Goal: Task Accomplishment & Management: Use online tool/utility

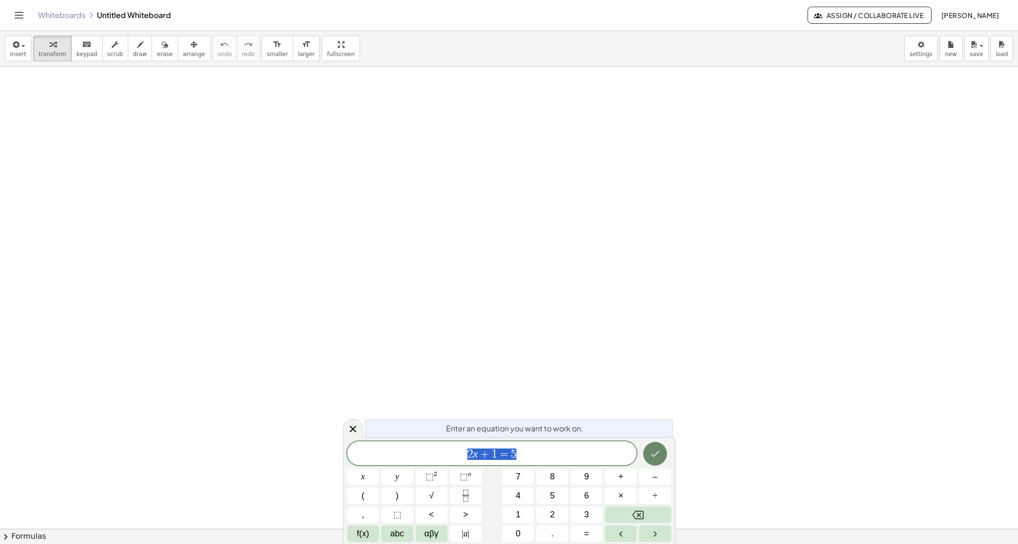
click at [657, 450] on icon "Done" at bounding box center [655, 453] width 11 height 11
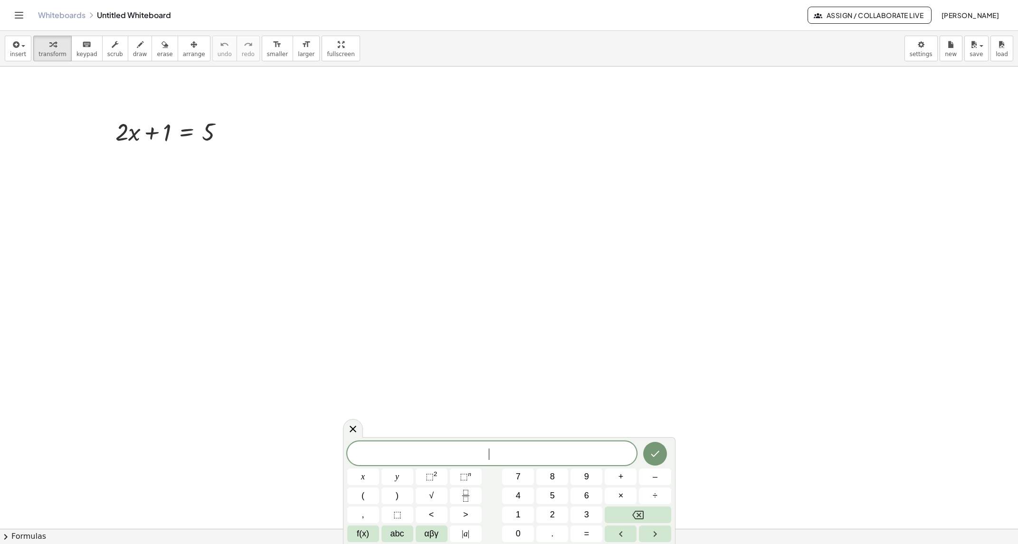
drag, startPoint x: 161, startPoint y: 88, endPoint x: 183, endPoint y: 142, distance: 58.0
click at [179, 137] on div at bounding box center [173, 131] width 125 height 32
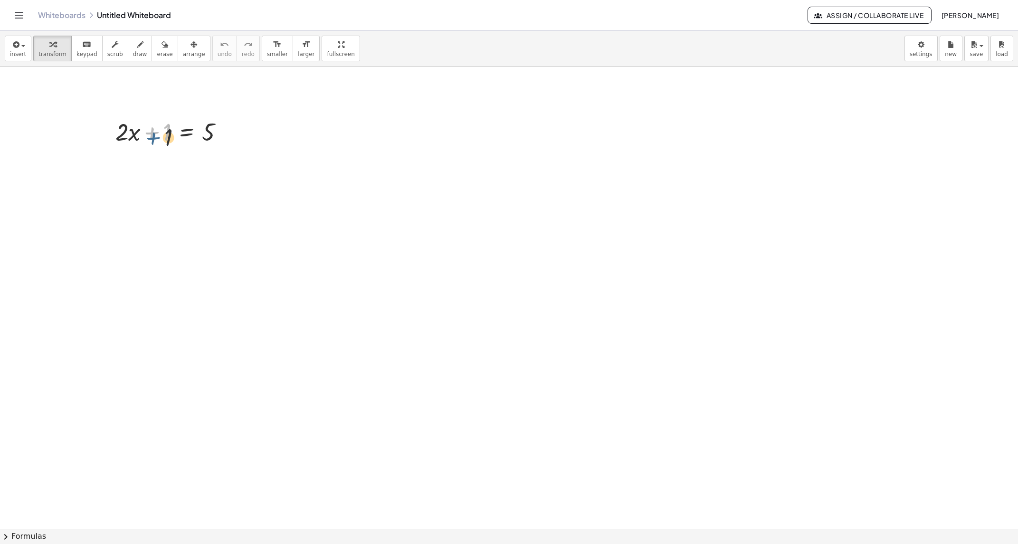
drag, startPoint x: 159, startPoint y: 134, endPoint x: 160, endPoint y: 140, distance: 5.9
click at [160, 140] on div at bounding box center [173, 131] width 125 height 32
click at [191, 152] on icon at bounding box center [187, 156] width 10 height 10
click at [227, 154] on icon at bounding box center [224, 156] width 9 height 9
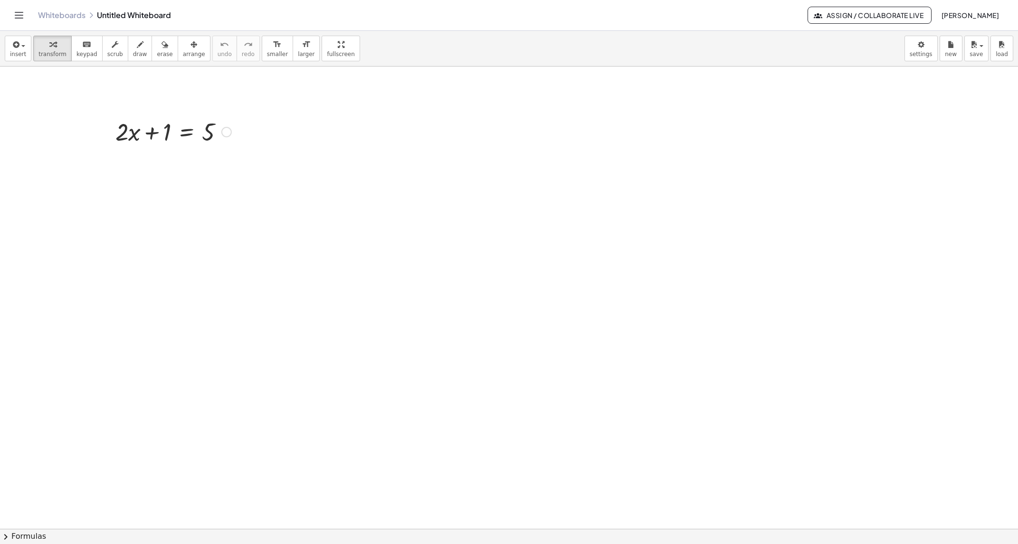
click at [188, 132] on div at bounding box center [173, 131] width 125 height 32
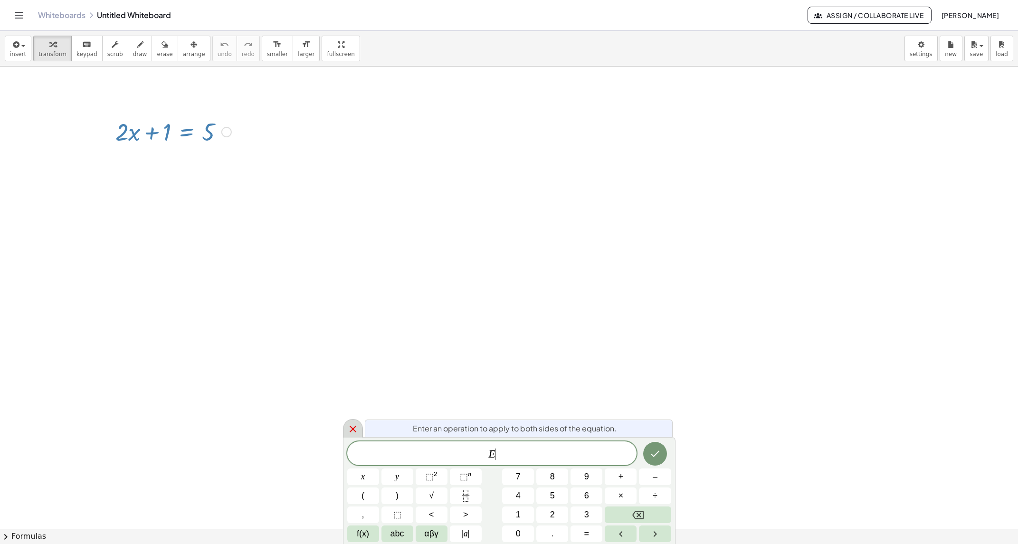
click at [359, 427] on div at bounding box center [353, 428] width 20 height 19
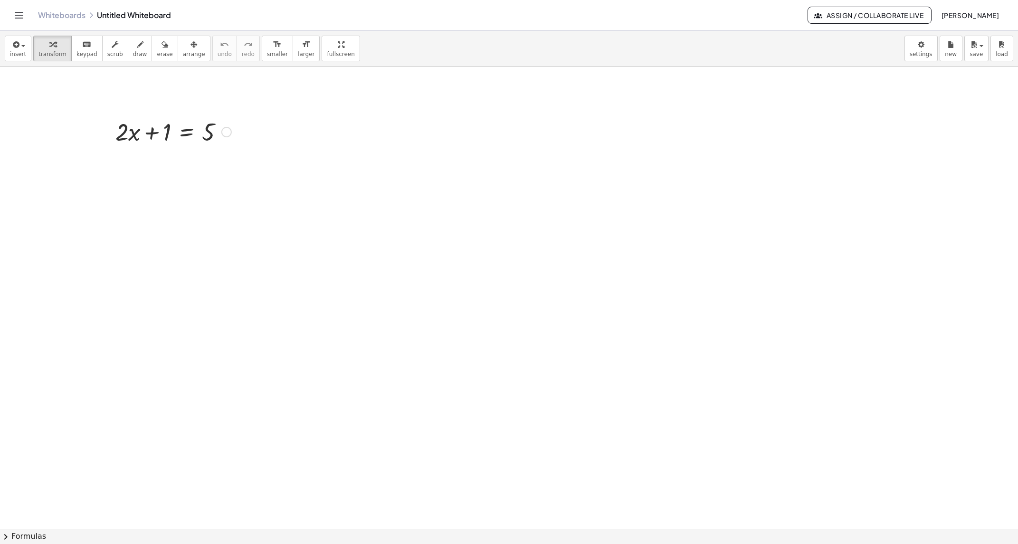
click at [184, 134] on div at bounding box center [173, 131] width 125 height 32
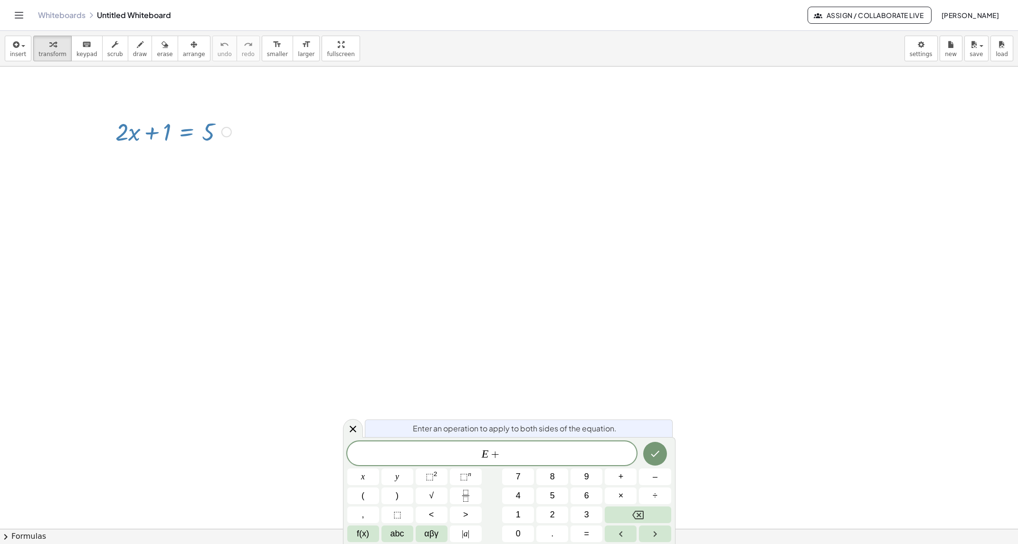
click at [204, 129] on div at bounding box center [173, 131] width 125 height 32
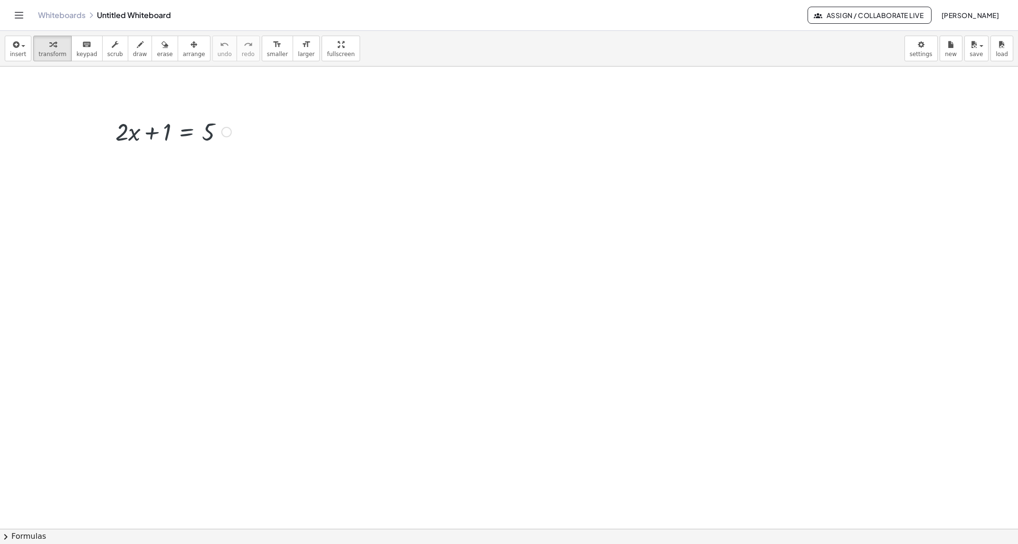
click at [188, 135] on div at bounding box center [173, 131] width 125 height 32
